Goal: Navigation & Orientation: Find specific page/section

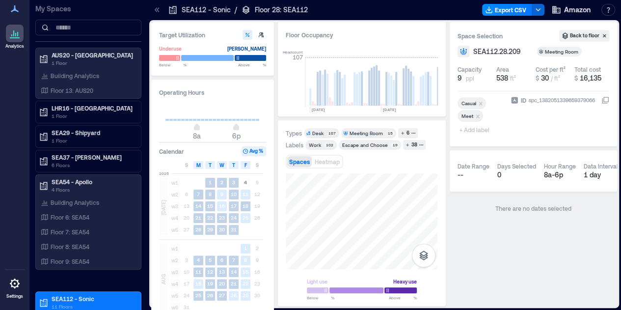
scroll to position [0, 500]
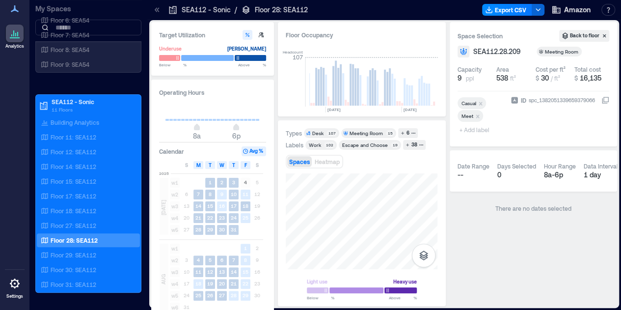
click at [581, 235] on div "Target Utilization Underuse [PERSON_NAME] Below ** % Above ** % Operating Hours…" at bounding box center [384, 164] width 466 height 284
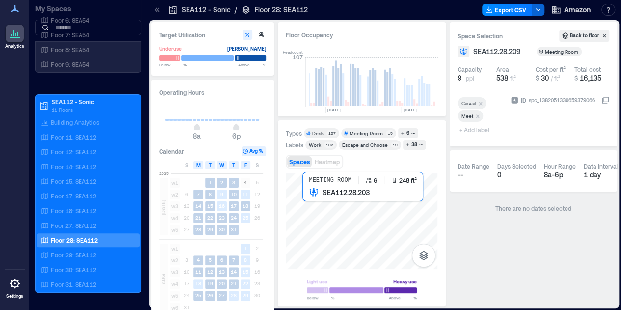
click at [321, 204] on div at bounding box center [362, 221] width 152 height 96
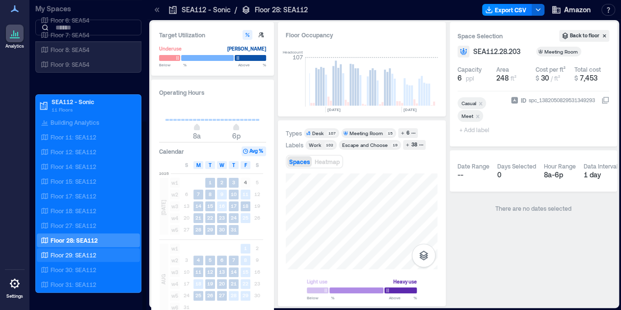
click at [73, 254] on p "Floor 29: SEA112" at bounding box center [74, 255] width 46 height 8
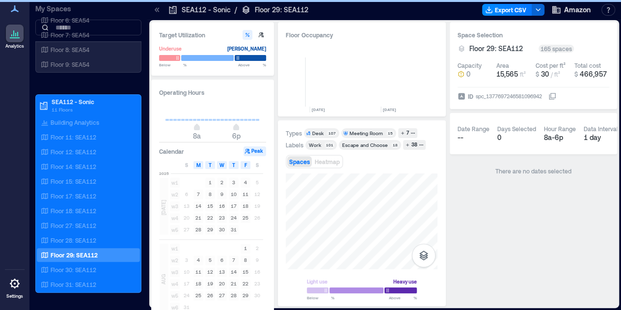
scroll to position [0, 500]
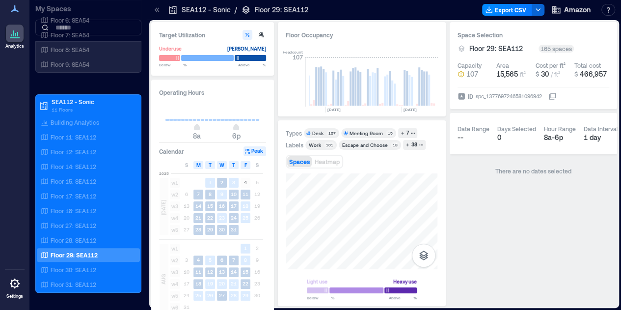
click at [353, 309] on html "Analytics Settings My Spaces AUS20 - Austin 1 Floor Building Analytics Floor 13…" at bounding box center [310, 155] width 621 height 310
click at [324, 305] on div "Types Desk 107 Meeting Room 15 7 Labels Work 101 Escape and Choose 18 38 Spaces…" at bounding box center [362, 213] width 168 height 186
click at [303, 213] on div at bounding box center [362, 221] width 152 height 96
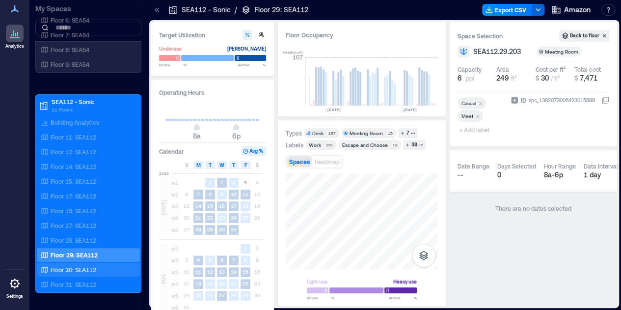
click at [82, 266] on p "Floor 30: SEA112" at bounding box center [74, 270] width 46 height 8
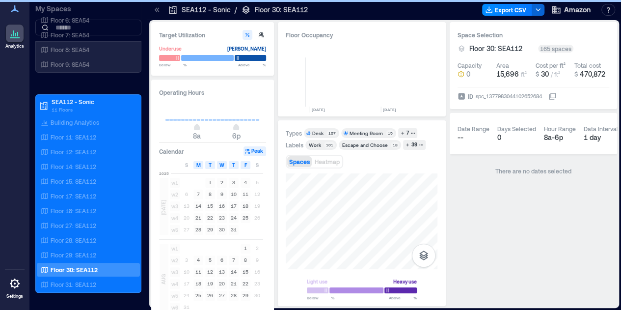
scroll to position [0, 500]
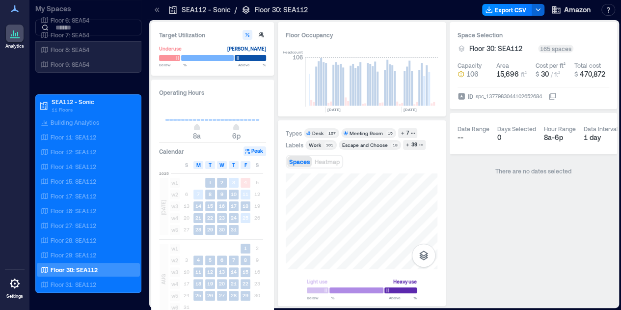
click at [269, 306] on div "Target Utilization Underuse [PERSON_NAME] Below ** % Above ** % Operating Hours…" at bounding box center [384, 164] width 466 height 284
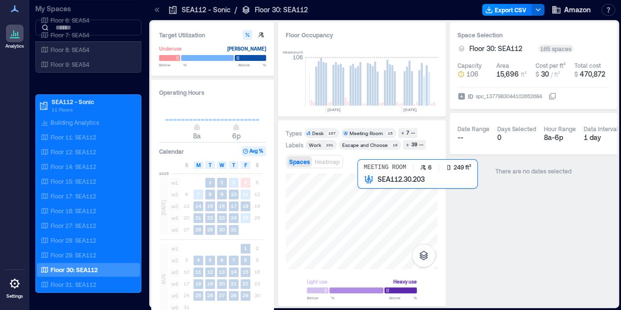
click at [380, 181] on div at bounding box center [362, 221] width 152 height 96
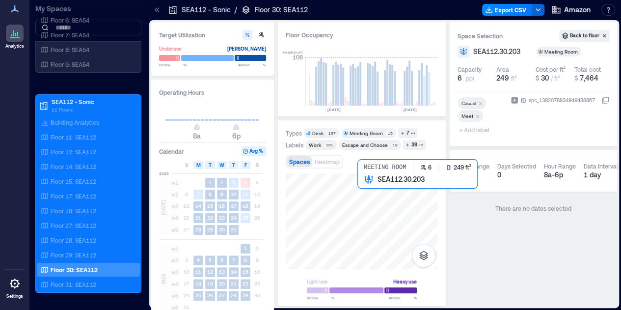
click at [385, 208] on div at bounding box center [362, 221] width 152 height 96
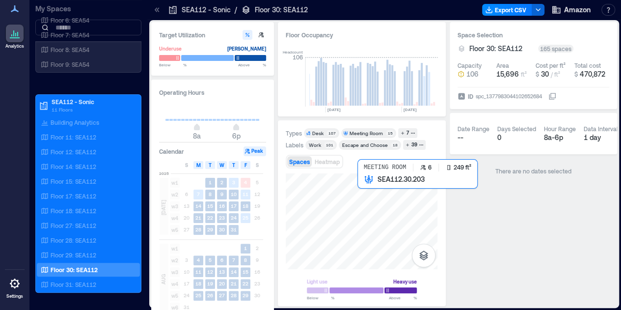
click at [385, 208] on div at bounding box center [362, 221] width 152 height 96
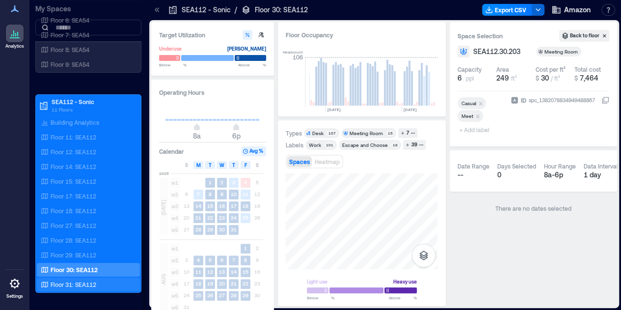
click at [78, 281] on p "Floor 31: SEA112" at bounding box center [74, 284] width 46 height 8
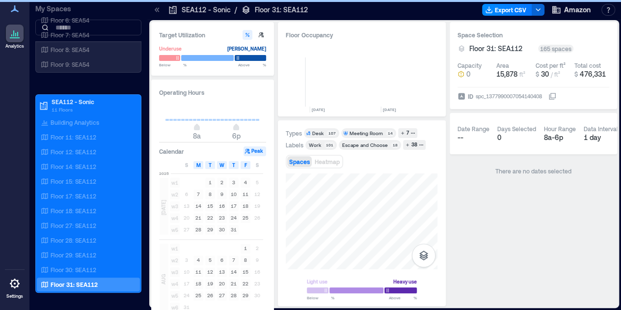
scroll to position [0, 500]
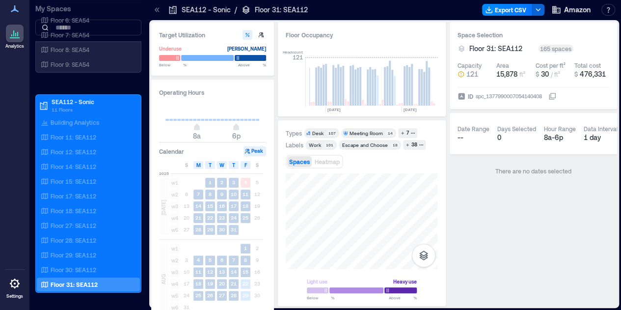
click at [387, 309] on html "Analytics Settings My Spaces AUS20 - Austin 1 Floor Building Analytics Floor 13…" at bounding box center [310, 155] width 621 height 310
drag, startPoint x: 356, startPoint y: 274, endPoint x: 486, endPoint y: 220, distance: 141.4
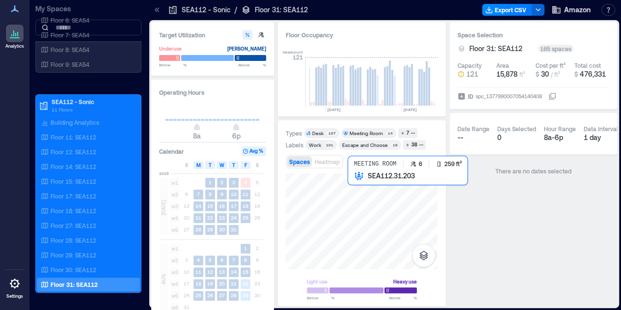
click at [384, 214] on div at bounding box center [362, 221] width 152 height 96
